Goal: Ask a question

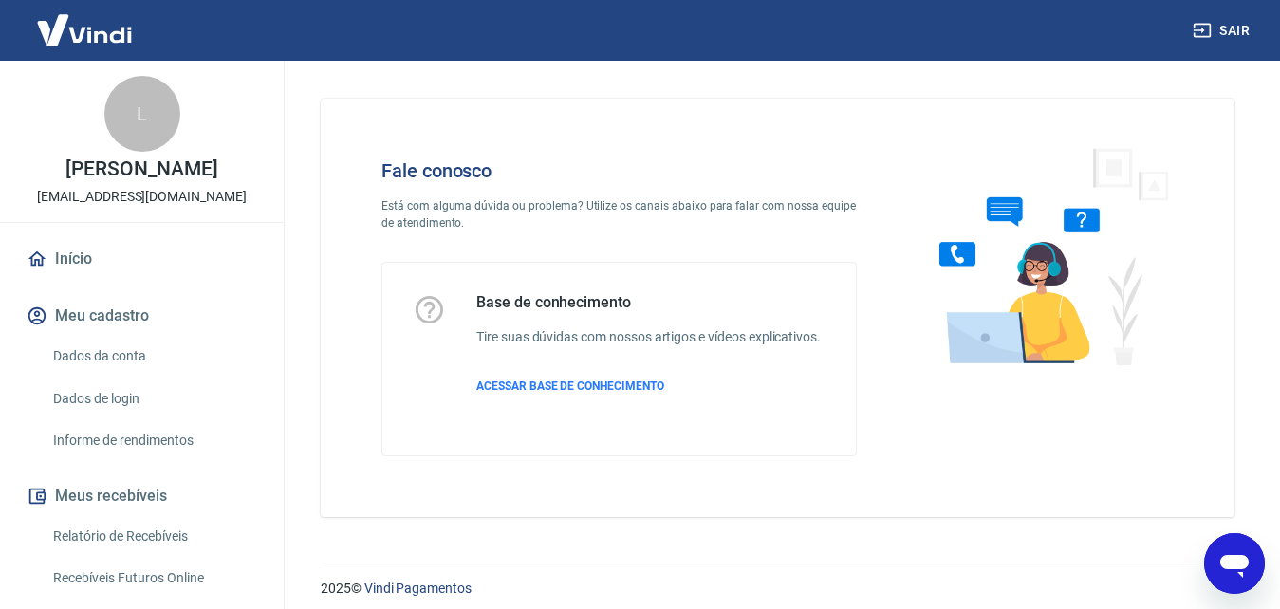
click at [1219, 562] on icon "Abrir janela de mensagens" at bounding box center [1235, 564] width 34 height 34
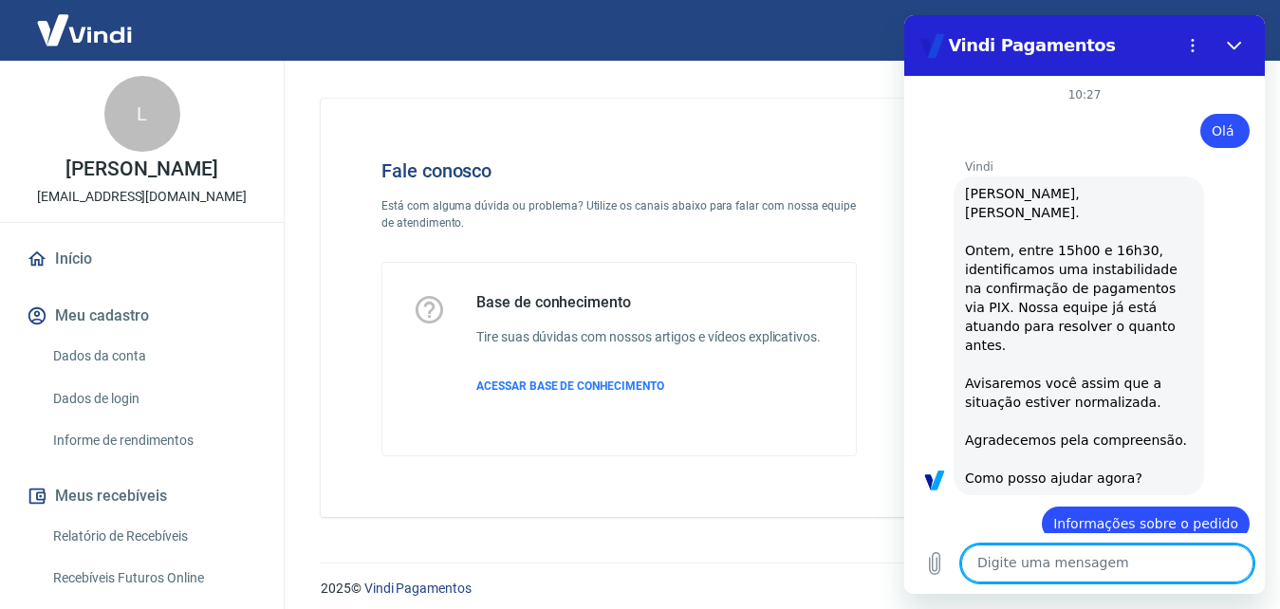
scroll to position [2607, 0]
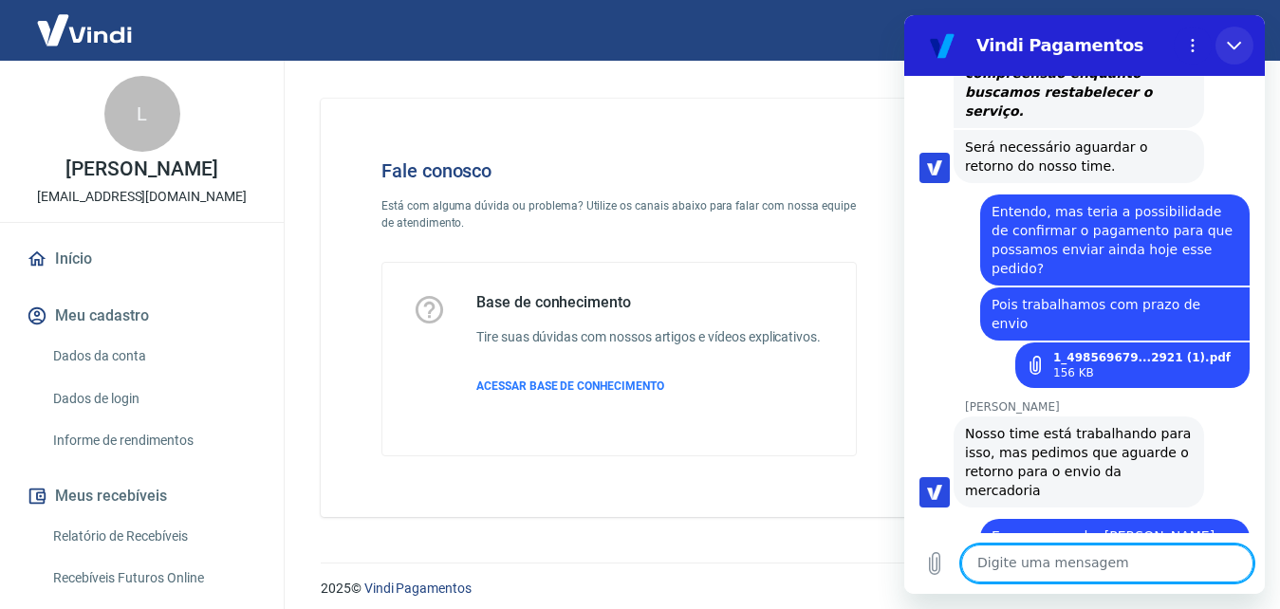
click at [1240, 51] on icon "Fechar" at bounding box center [1234, 45] width 15 height 15
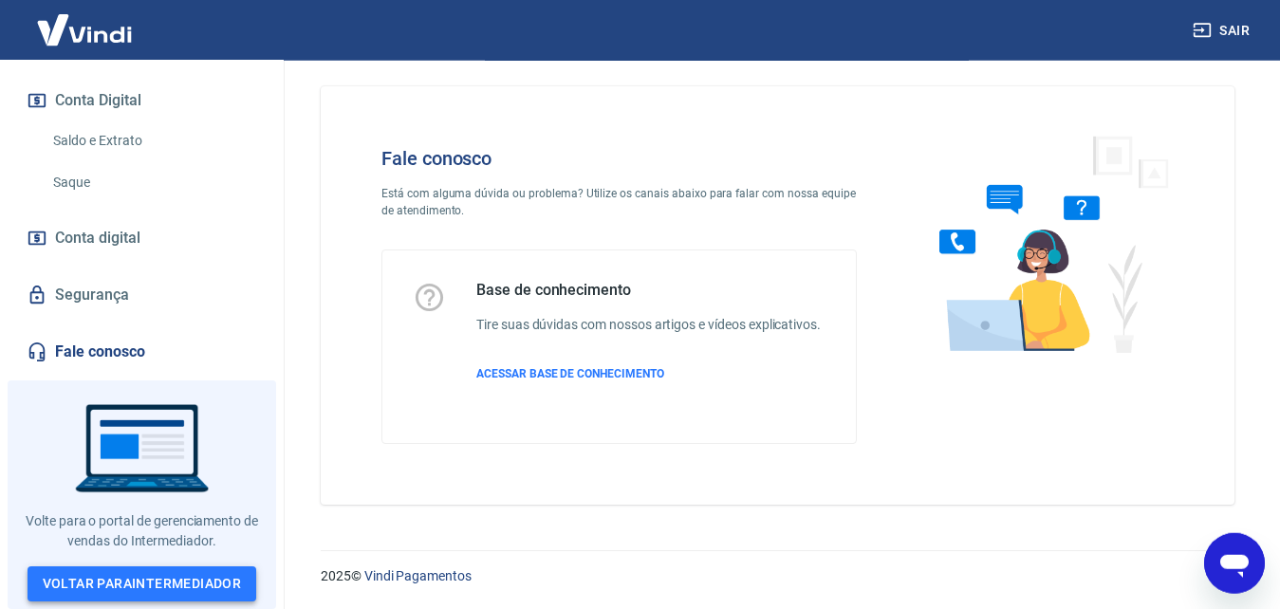
scroll to position [32, 0]
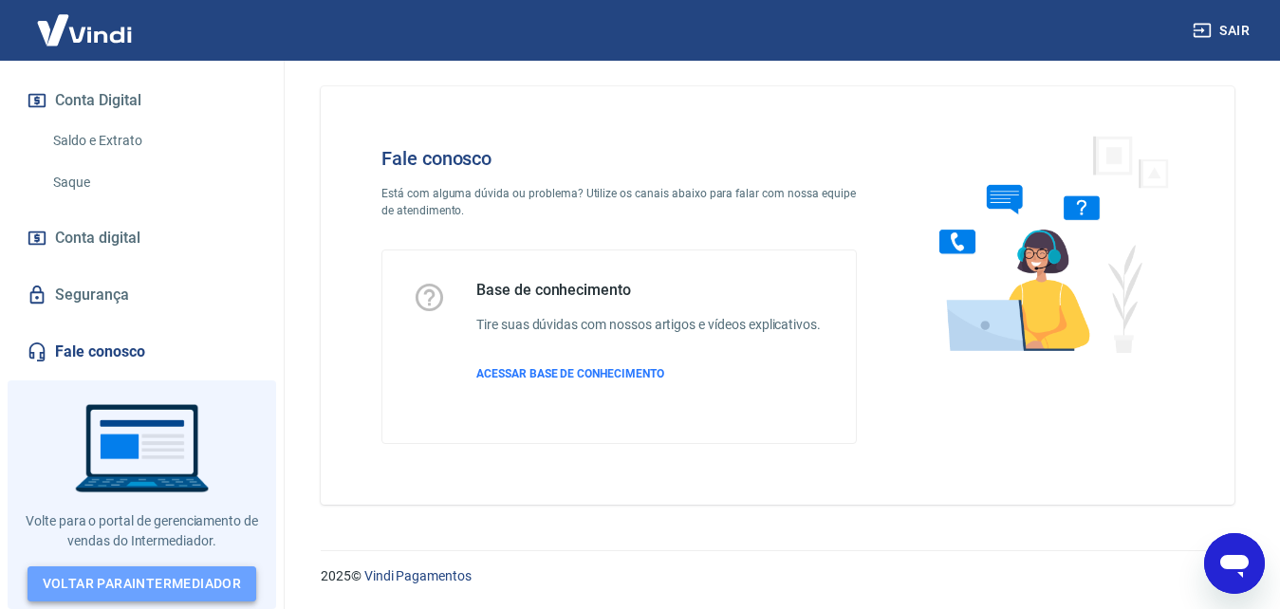
click at [151, 582] on link "Voltar para Intermediador" at bounding box center [143, 584] width 230 height 35
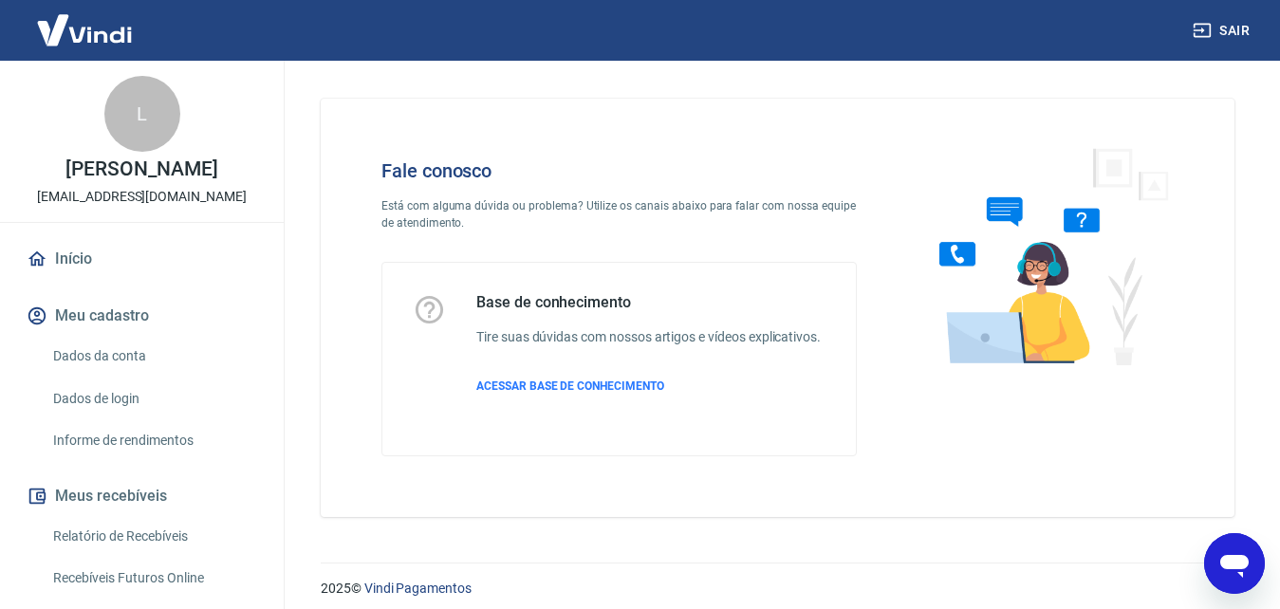
click at [1250, 574] on icon "Abrir janela de mensagens" at bounding box center [1235, 564] width 34 height 34
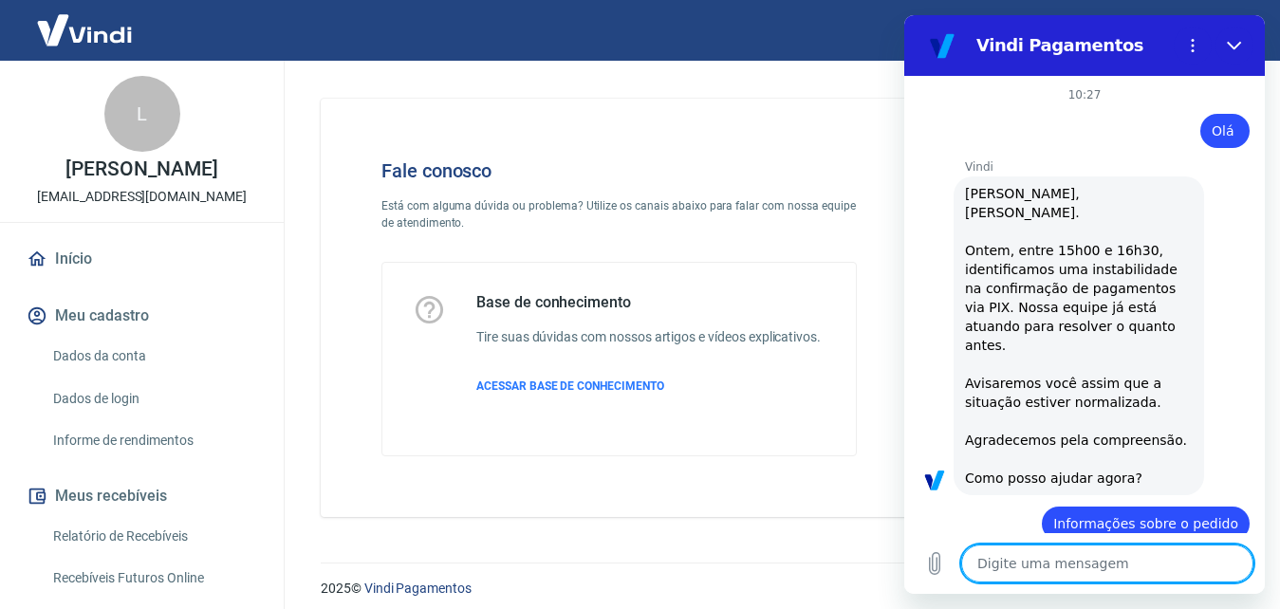
type textarea "x"
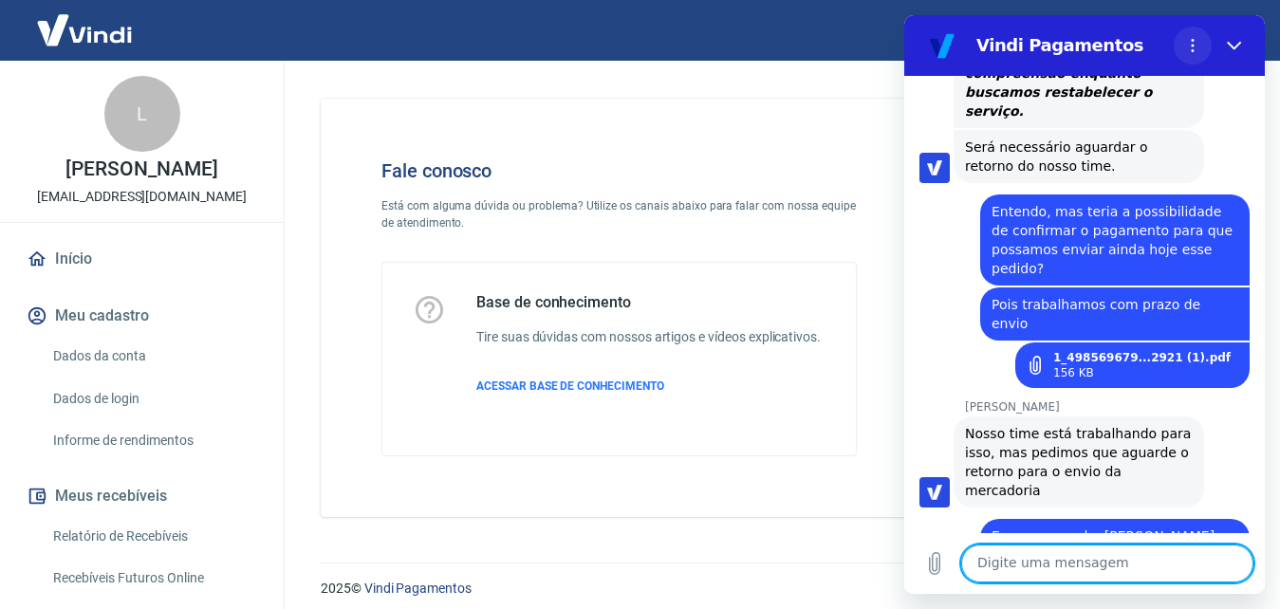
click at [1193, 32] on button "Menu de opções" at bounding box center [1193, 46] width 38 height 38
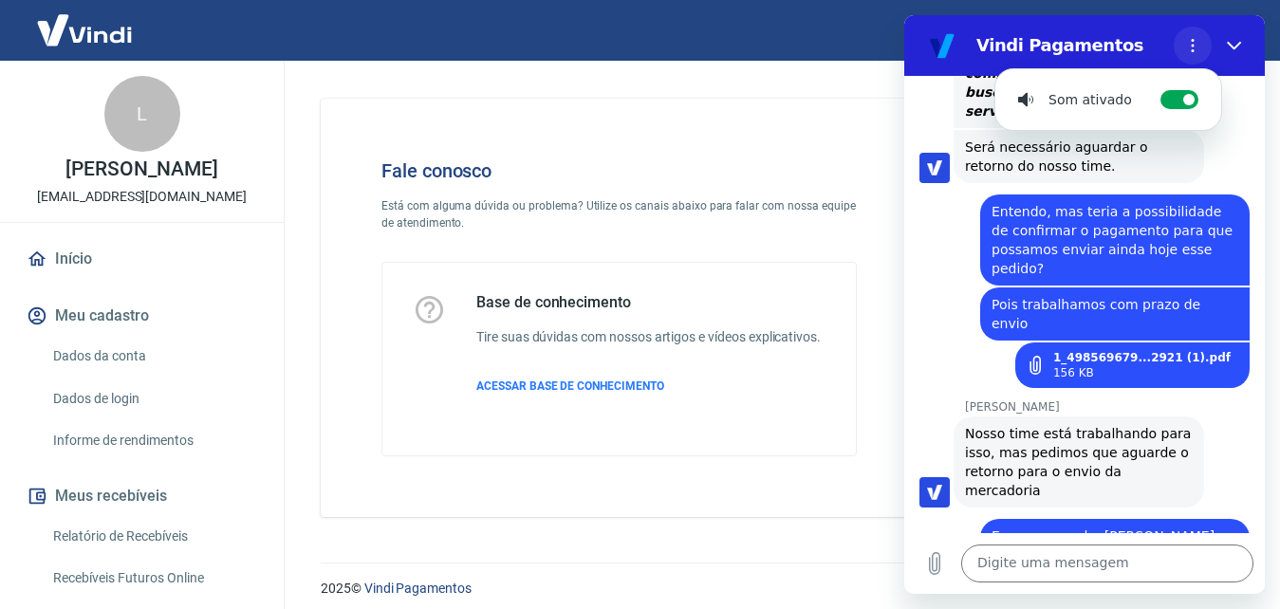
click at [1185, 34] on button "Menu de opções" at bounding box center [1193, 46] width 38 height 38
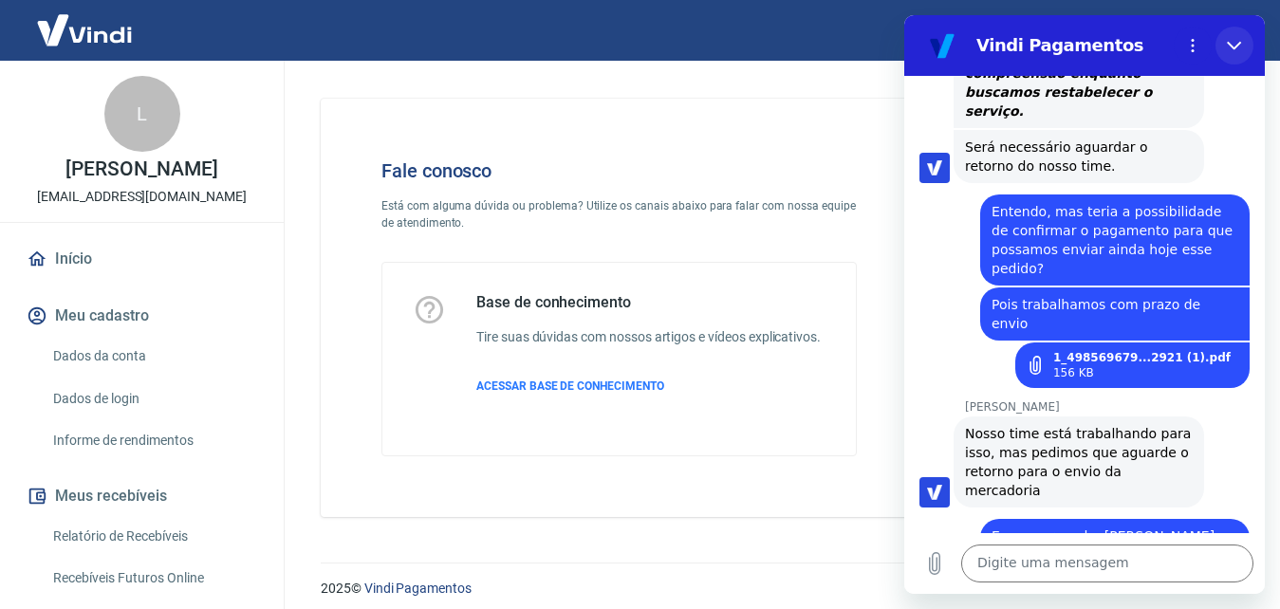
click at [1225, 50] on button "Fechar" at bounding box center [1235, 46] width 38 height 38
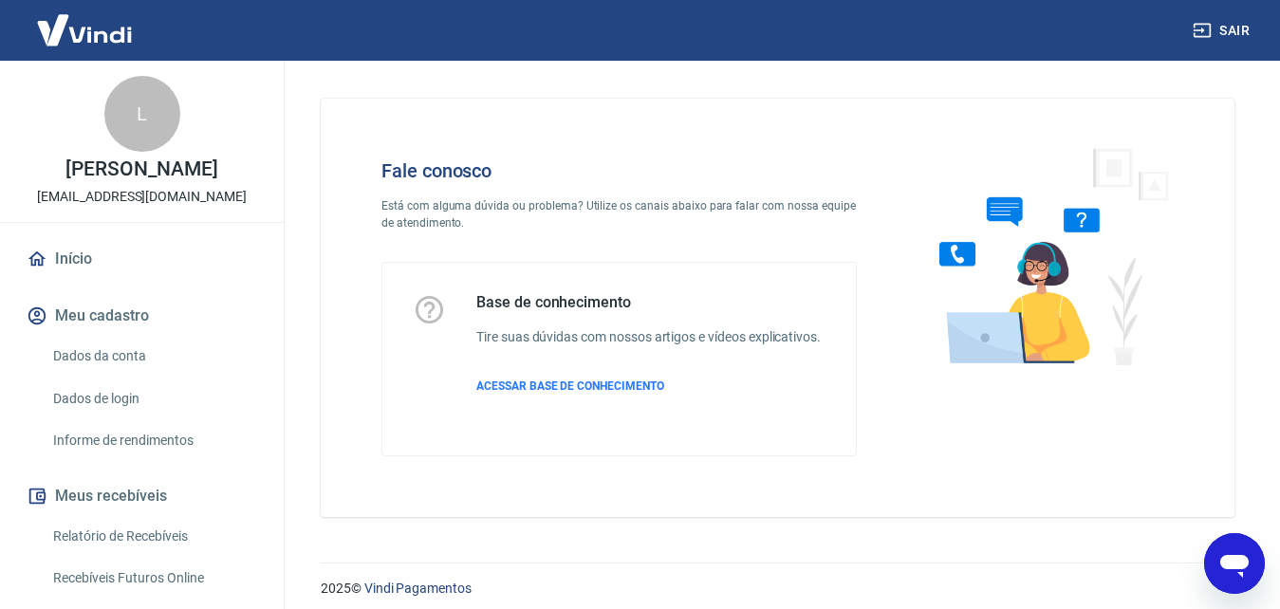
scroll to position [2512, 0]
click at [1216, 592] on div "2025 © Vindi Pagamentos" at bounding box center [777, 581] width 959 height 82
click at [1235, 580] on icon "Abrir janela de mensagens" at bounding box center [1235, 564] width 34 height 34
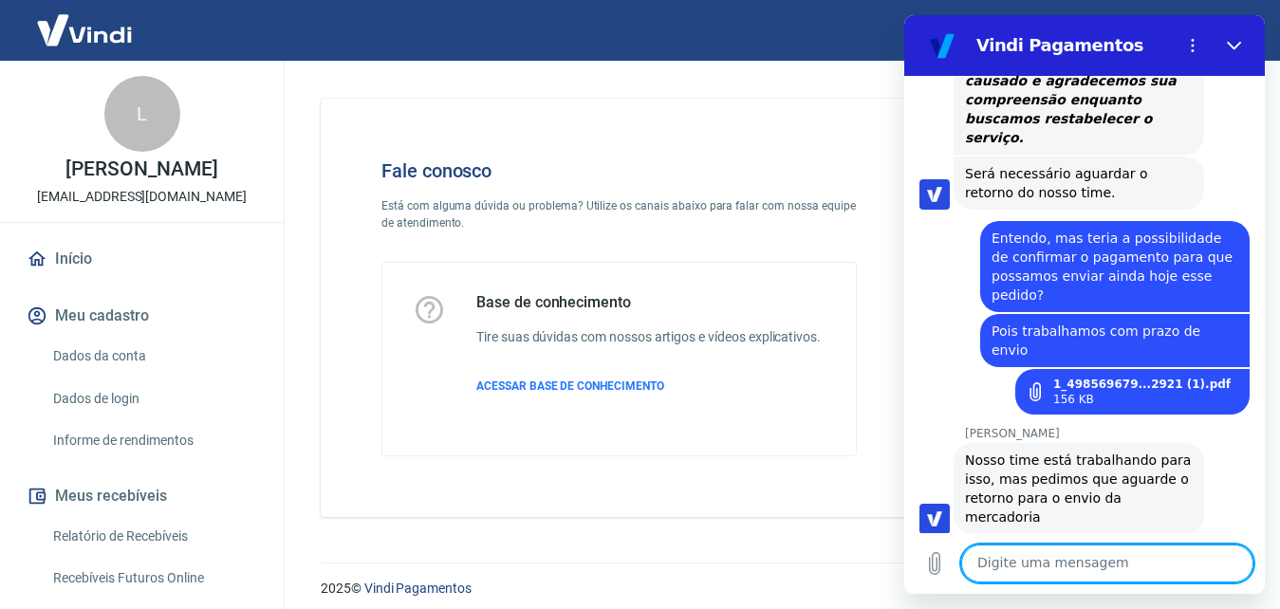
scroll to position [2607, 0]
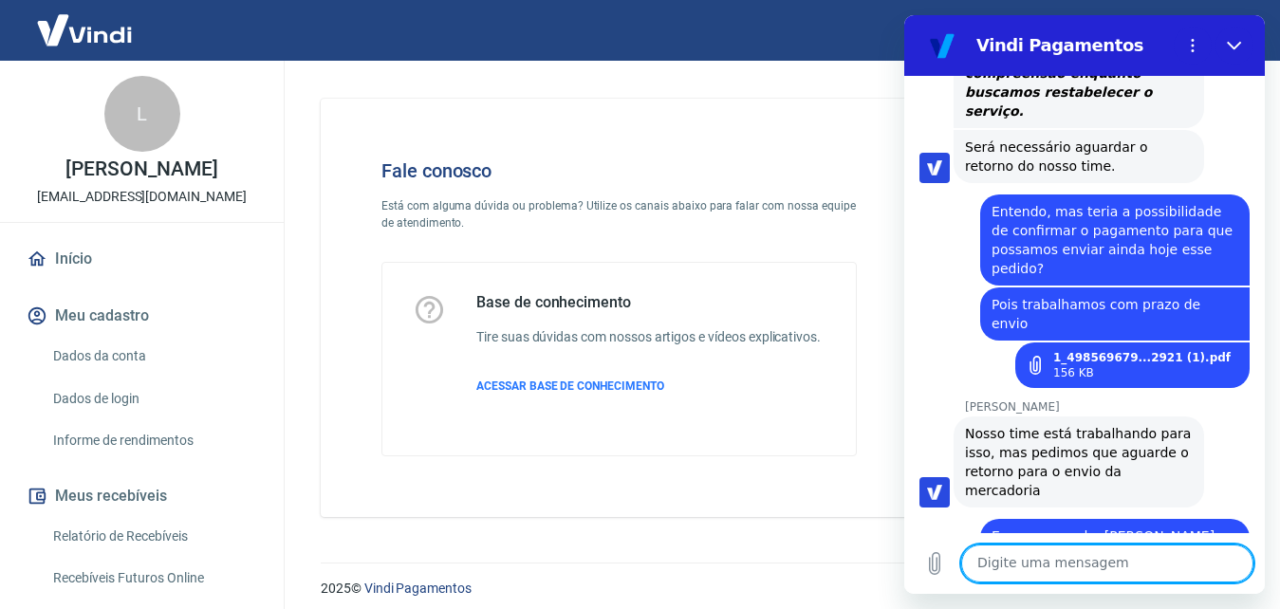
click at [1114, 554] on textarea at bounding box center [1107, 564] width 292 height 38
type textarea "?"
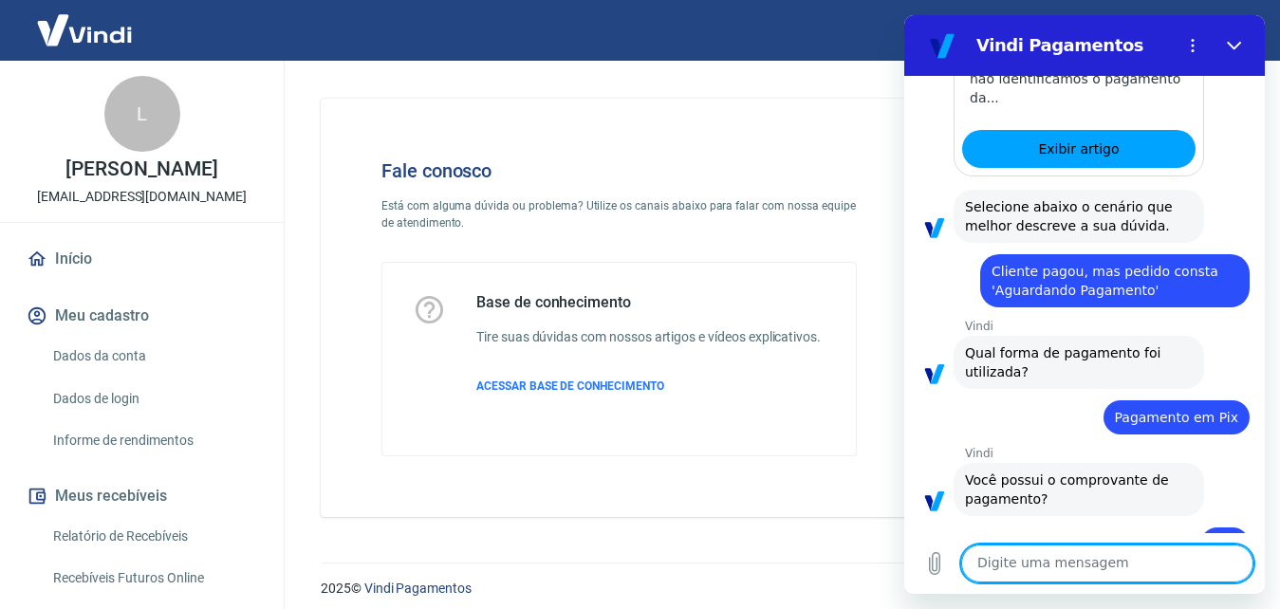
scroll to position [1244, 0]
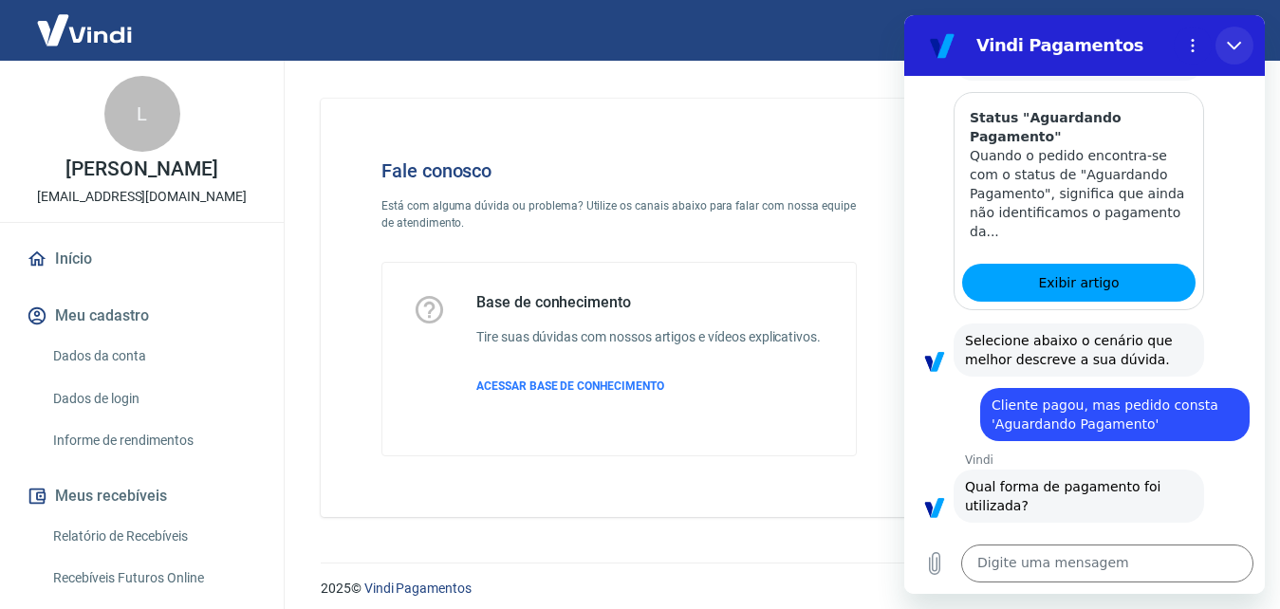
drag, startPoint x: 1249, startPoint y: 38, endPoint x: 2169, endPoint y: 68, distance: 921.0
click at [1249, 38] on button "Fechar" at bounding box center [1235, 46] width 38 height 38
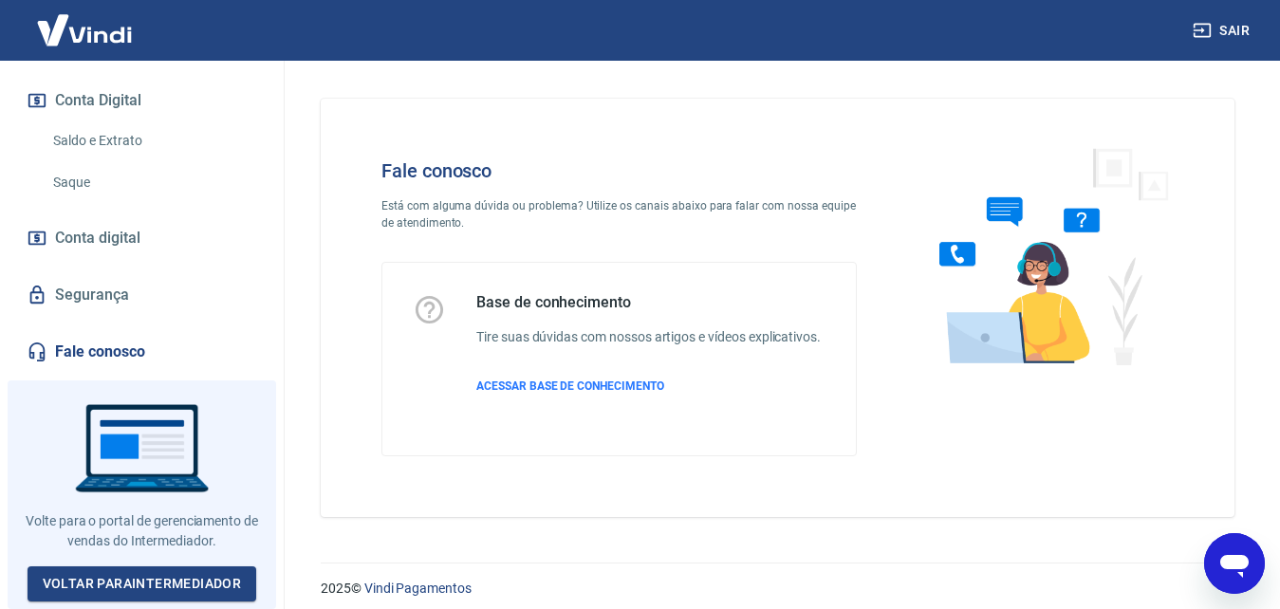
scroll to position [32, 0]
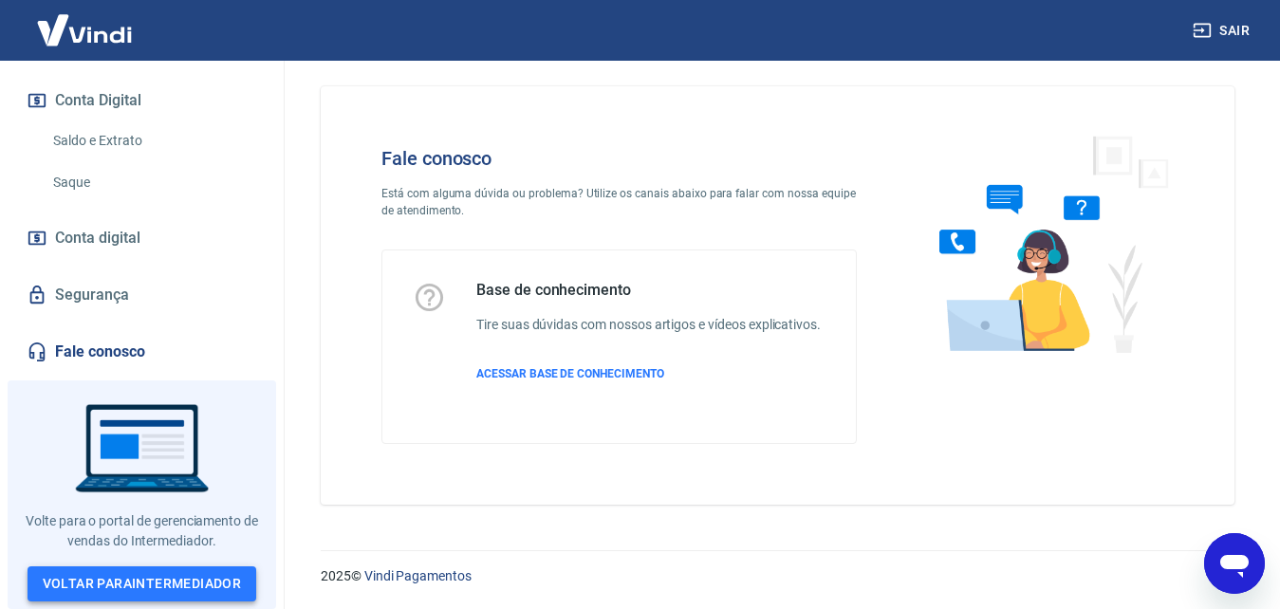
click at [116, 595] on link "Voltar para Intermediador" at bounding box center [143, 584] width 230 height 35
